Goal: Navigation & Orientation: Find specific page/section

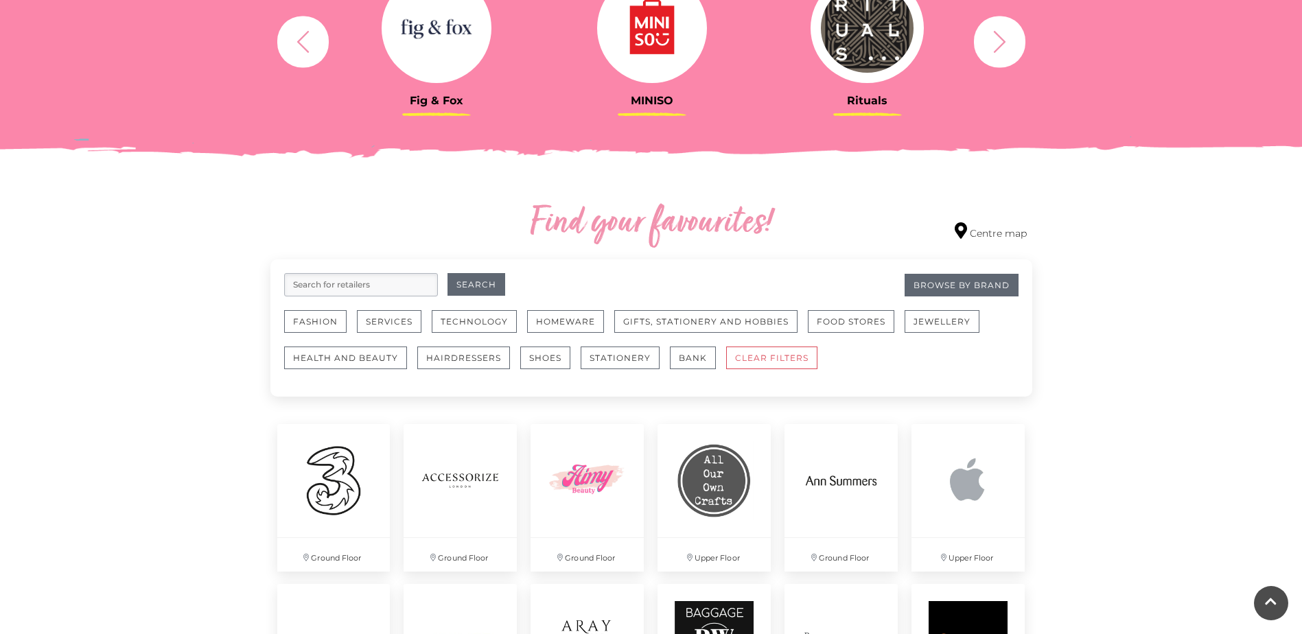
scroll to position [618, 0]
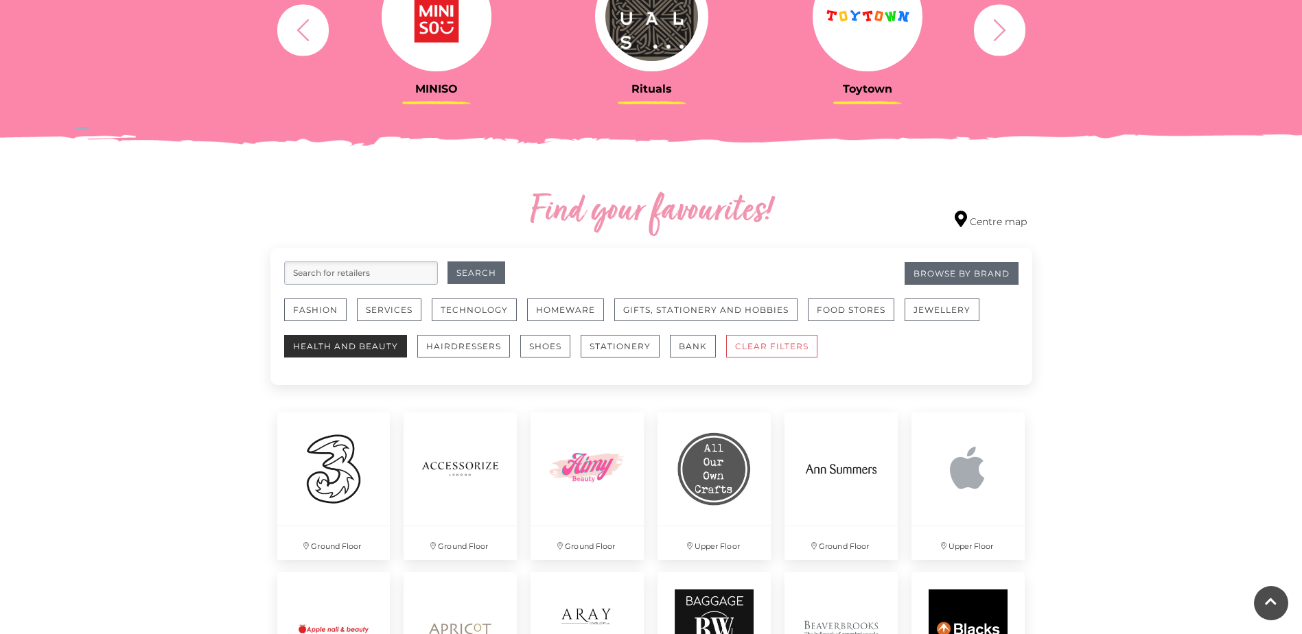
click at [395, 344] on button "Health and Beauty" at bounding box center [345, 346] width 123 height 23
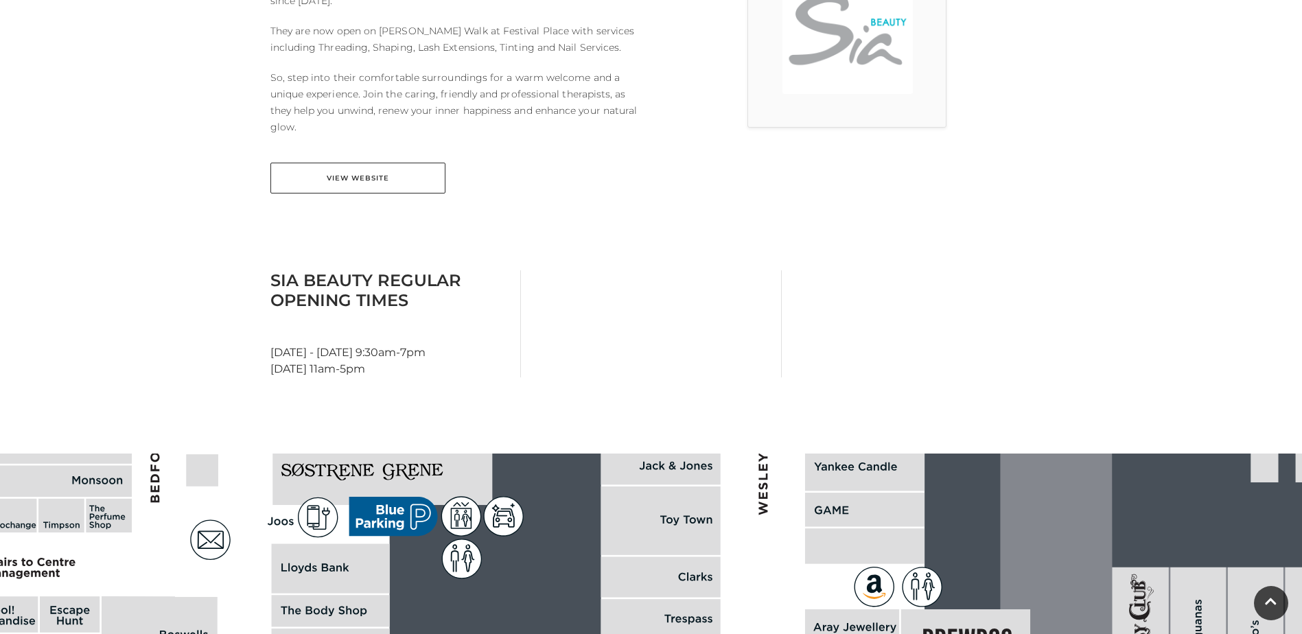
scroll to position [480, 0]
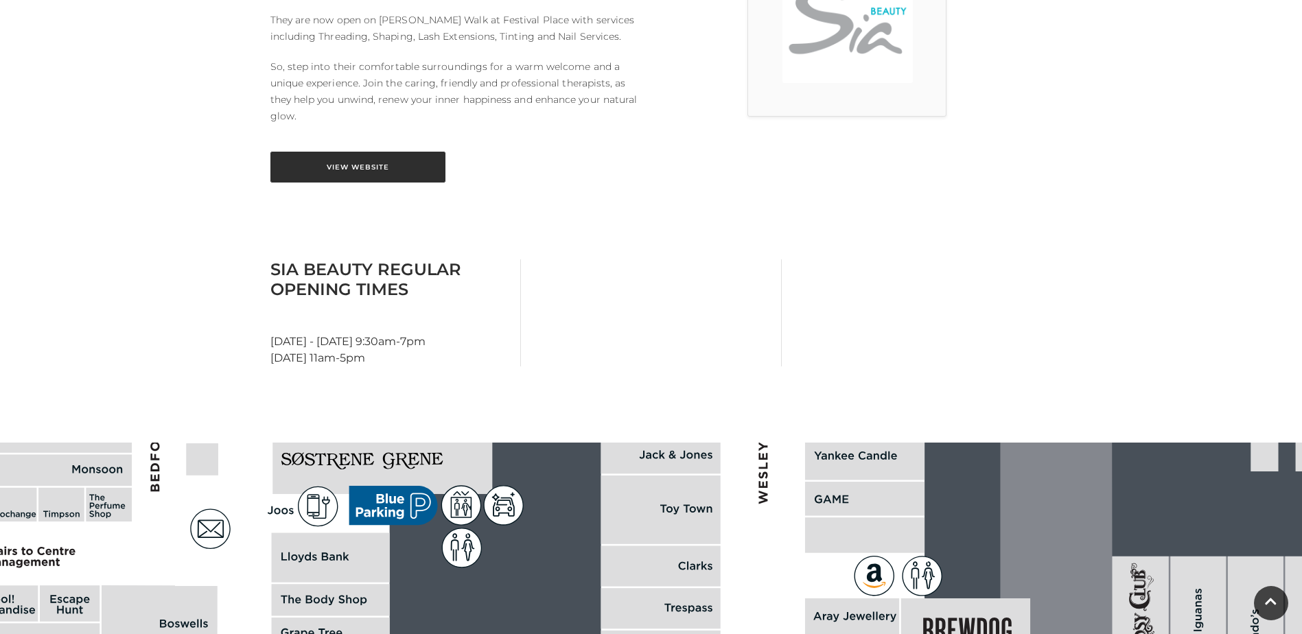
click at [376, 170] on link "View Website" at bounding box center [357, 167] width 175 height 31
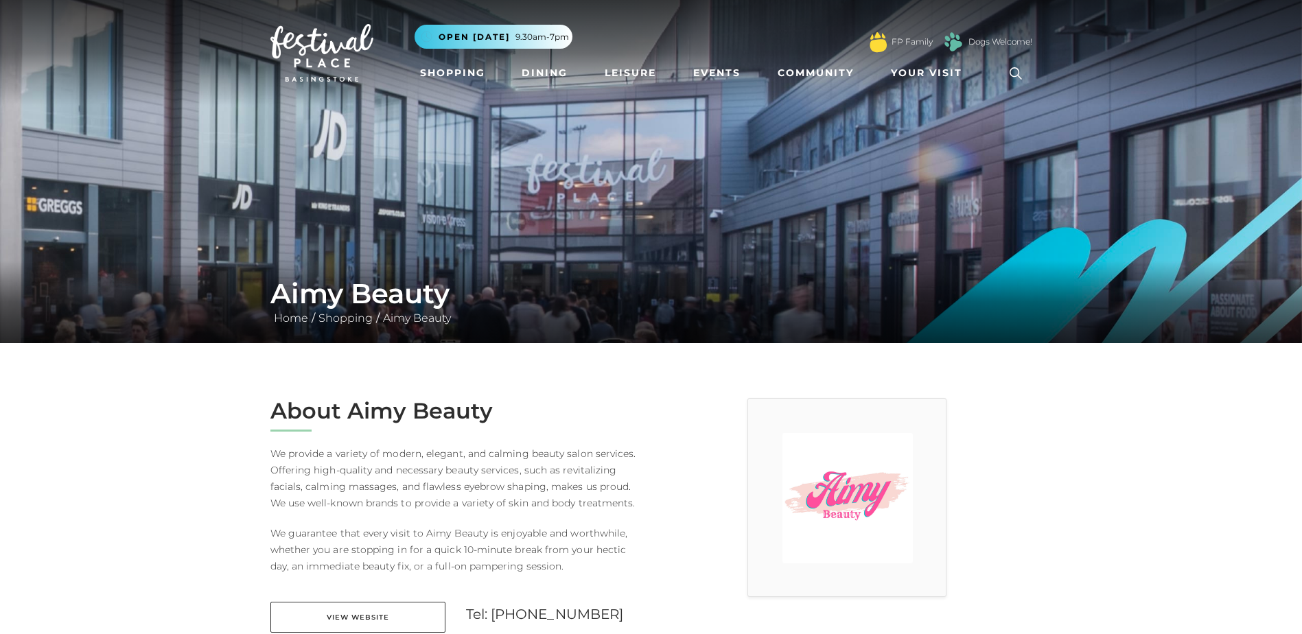
scroll to position [275, 0]
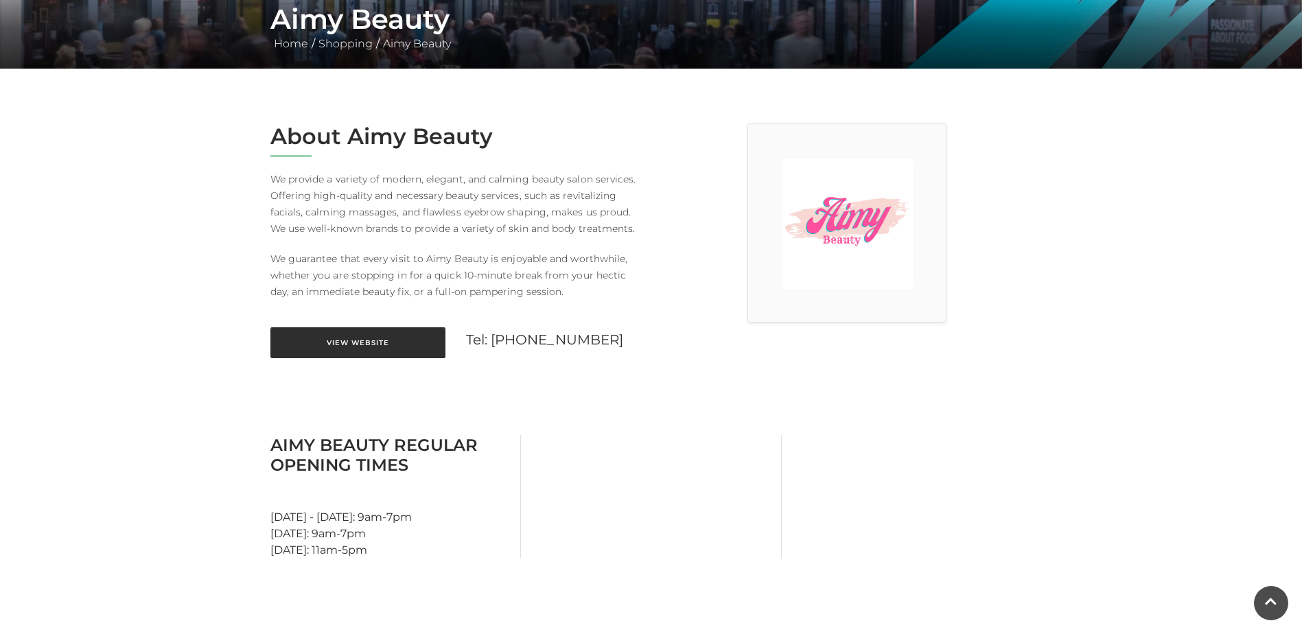
click at [366, 340] on link "View Website" at bounding box center [357, 342] width 175 height 31
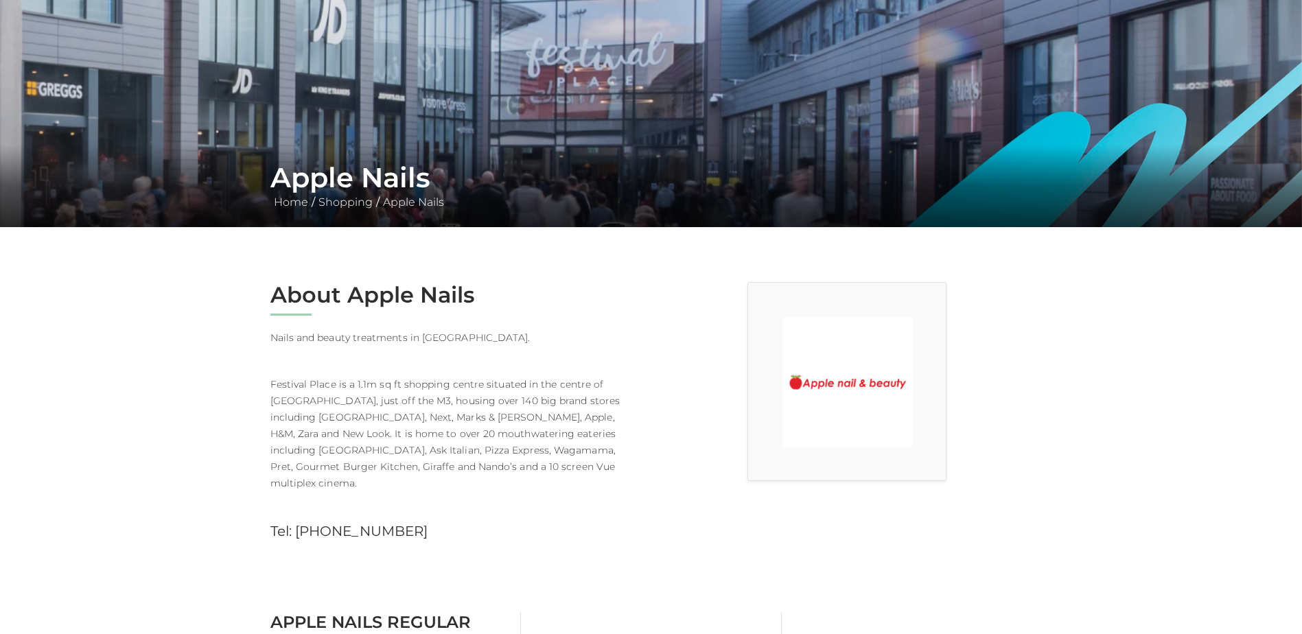
scroll to position [275, 0]
